Goal: Navigation & Orientation: Find specific page/section

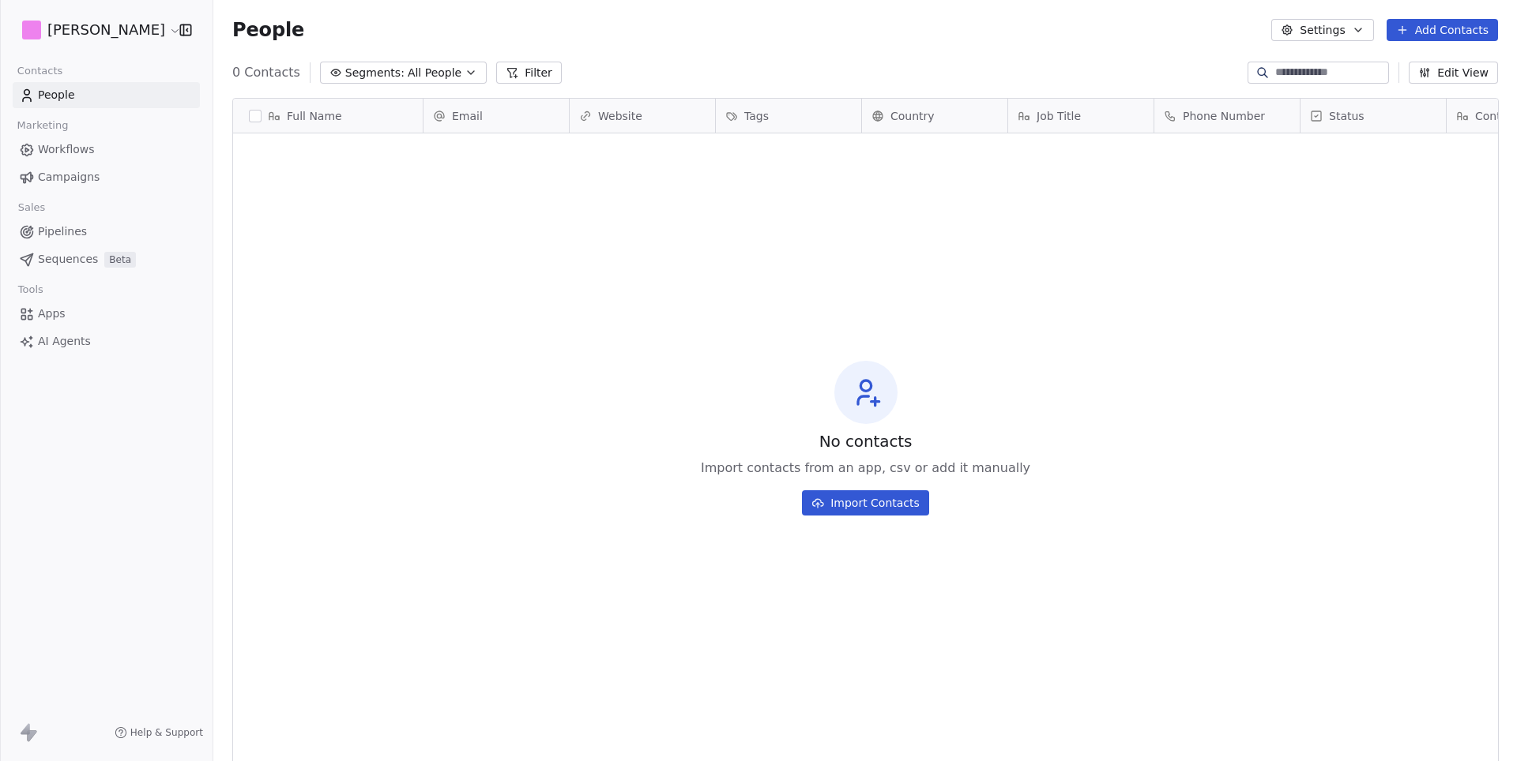
scroll to position [670, 1303]
click at [96, 29] on html "D [PERSON_NAME] Contacts People Marketing Workflows Campaigns Sales Pipelines S…" at bounding box center [758, 380] width 1517 height 761
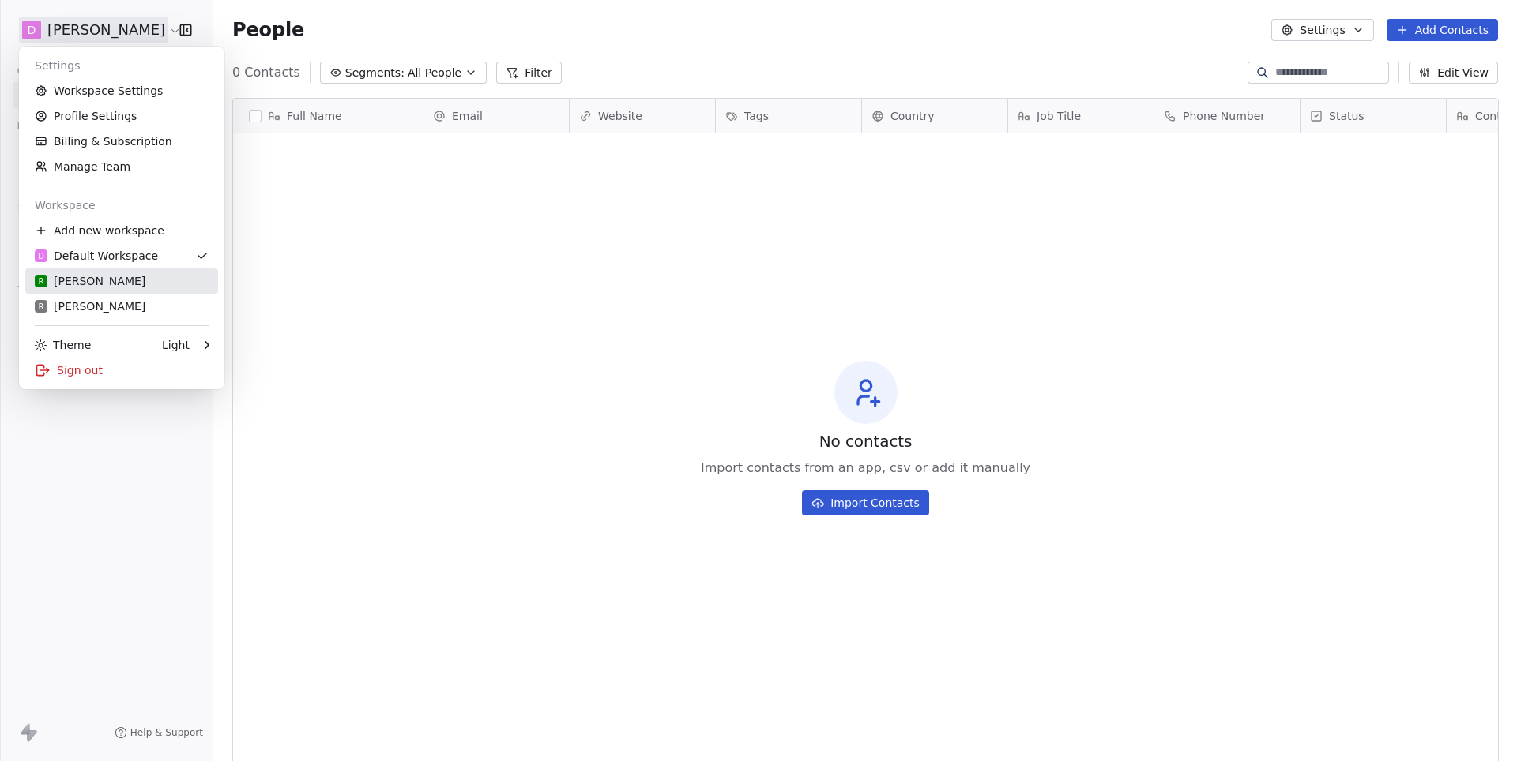
click at [108, 280] on div "R Rudy M" at bounding box center [122, 281] width 174 height 16
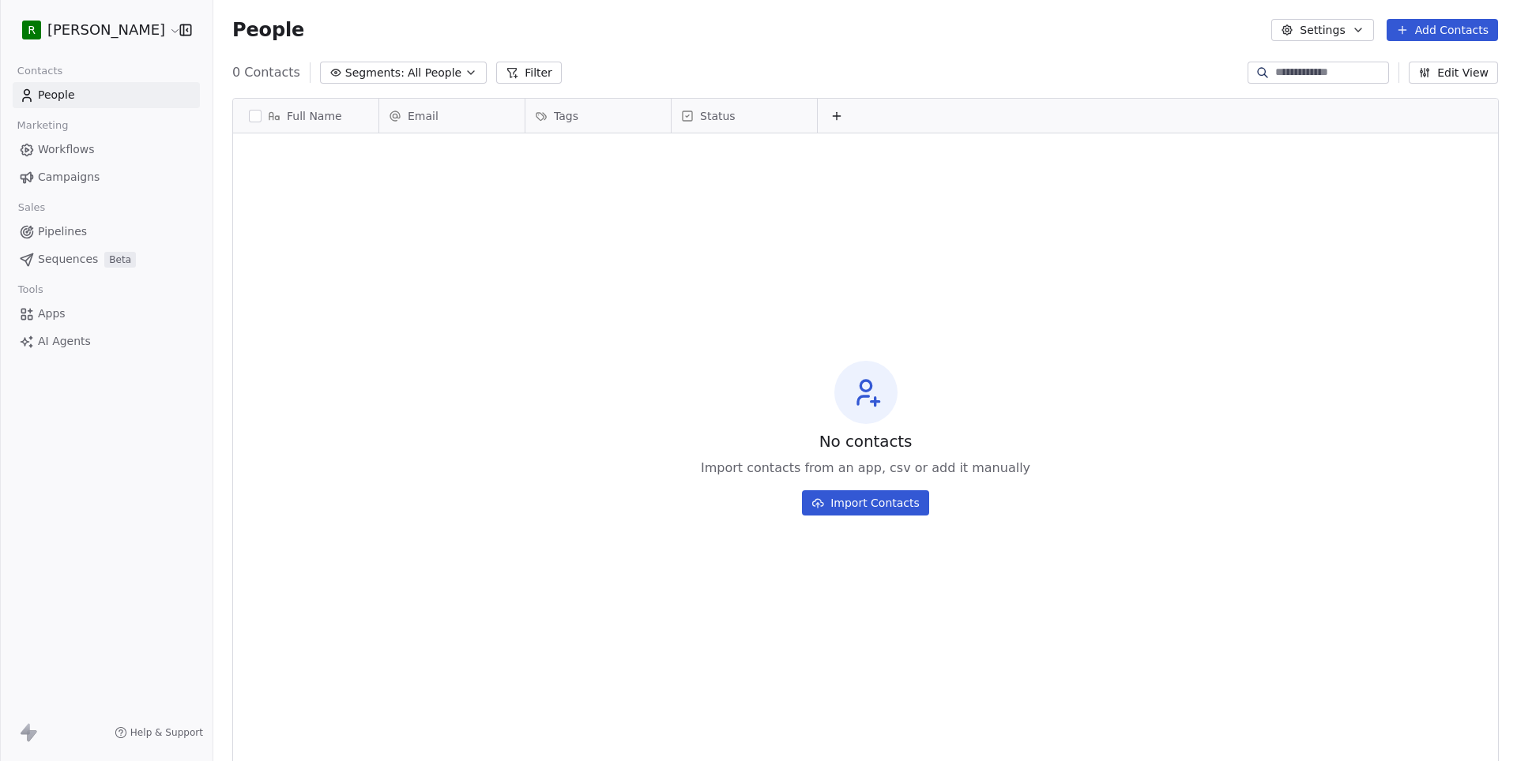
scroll to position [670, 1303]
click at [131, 38] on html "R Matt Young Contacts People Marketing Workflows Campaigns Sales Pipelines Sequ…" at bounding box center [758, 380] width 1517 height 761
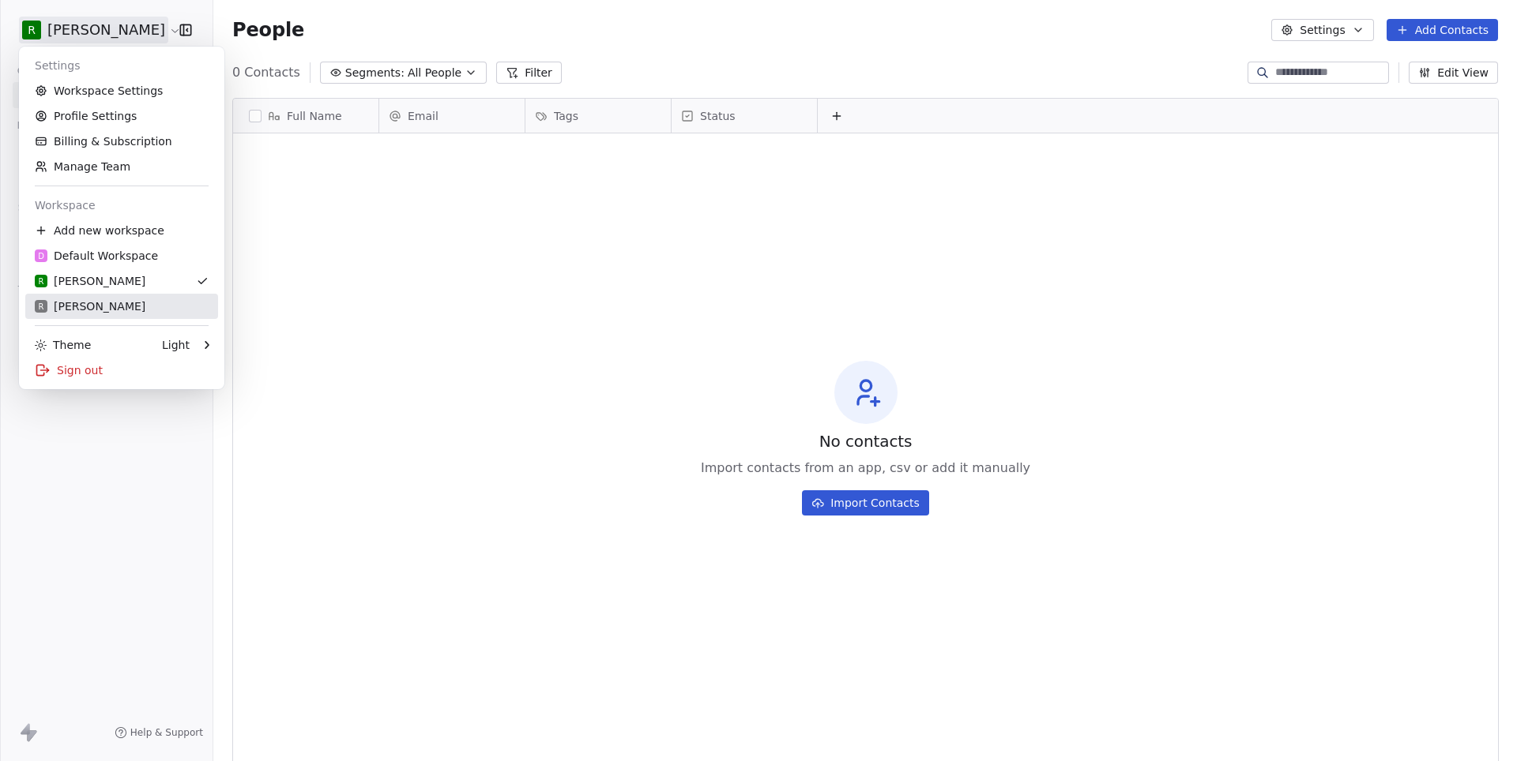
click at [124, 301] on div "R Rudy M" at bounding box center [122, 307] width 174 height 16
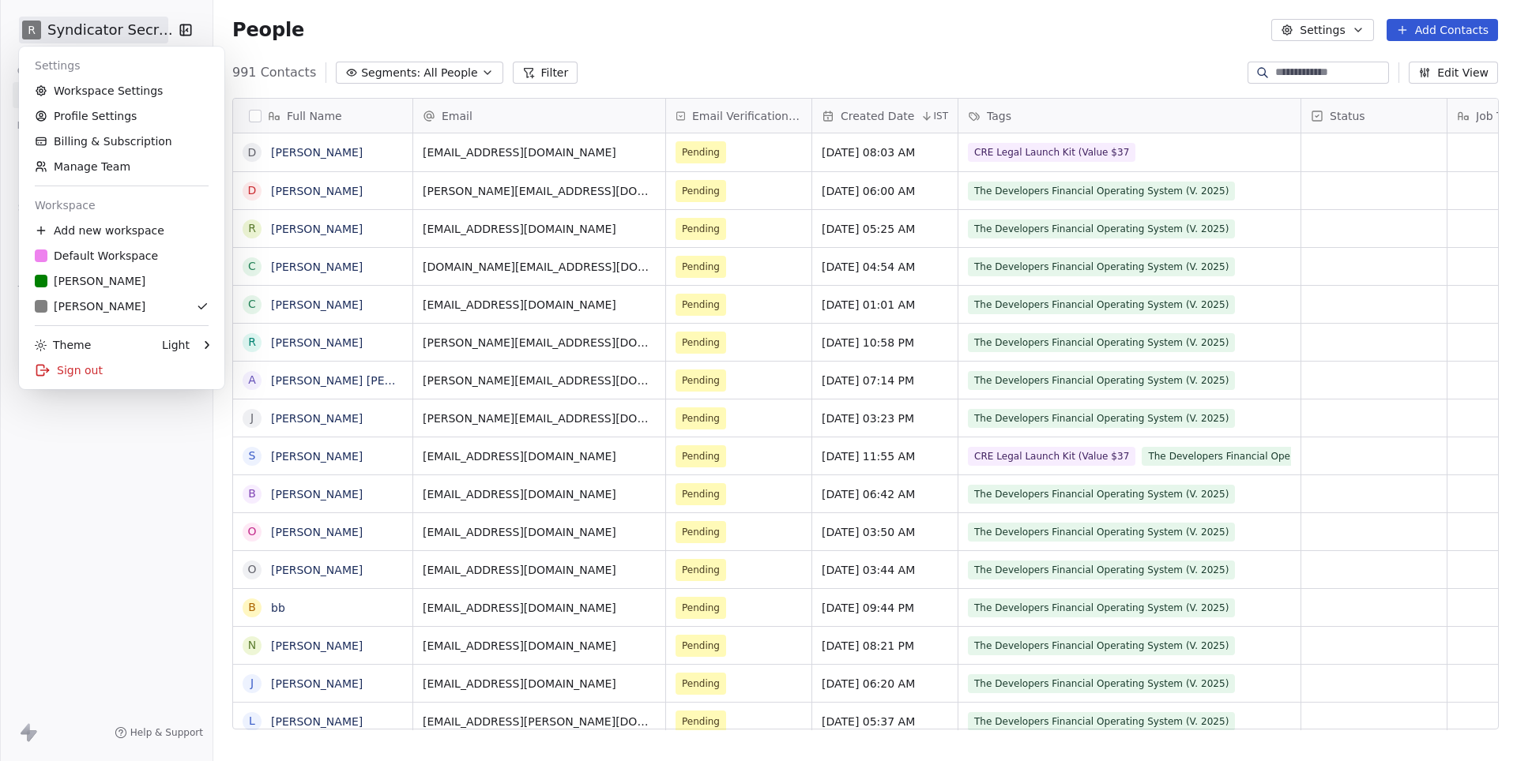
click at [92, 35] on html "R Syndicator Secrets Contacts People Marketing Workflows Campaigns Sales Pipeli…" at bounding box center [758, 380] width 1517 height 761
click at [145, 456] on html "R Syndicator Secrets Contacts People Marketing Workflows Campaigns Sales Pipeli…" at bounding box center [758, 380] width 1517 height 761
click at [108, 33] on html "R Syndicator Secrets Contacts People Marketing Workflows Campaigns Sales Pipeli…" at bounding box center [758, 380] width 1517 height 761
click at [134, 496] on html "R Syndicator Secrets Contacts People Marketing Workflows Campaigns Sales Pipeli…" at bounding box center [758, 380] width 1517 height 761
